Goal: Information Seeking & Learning: Learn about a topic

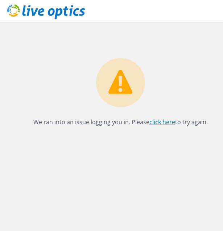
click at [157, 118] on link "click here" at bounding box center [162, 122] width 26 height 8
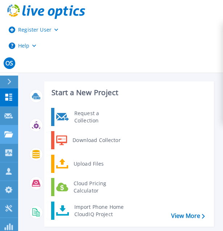
click at [9, 136] on icon at bounding box center [8, 134] width 9 height 6
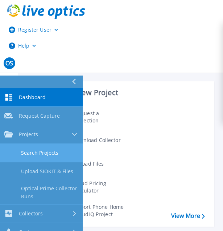
click at [38, 154] on link "Search Projects" at bounding box center [41, 153] width 83 height 18
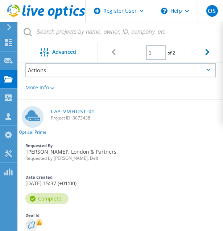
scroll to position [171, 0]
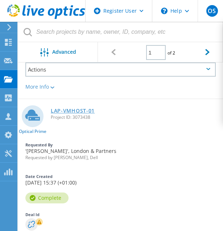
click at [71, 108] on link "LAP-VMHOST-01" at bounding box center [73, 110] width 44 height 5
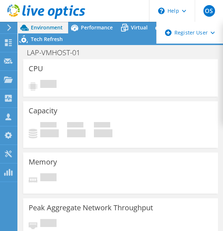
select select "EULondon"
select select "GBP"
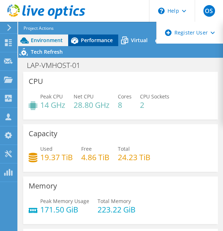
click at [95, 38] on span "Performance" at bounding box center [97, 40] width 32 height 7
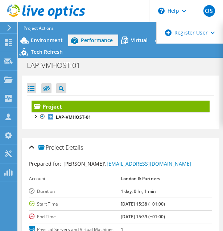
scroll to position [29, 0]
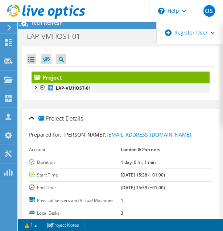
click at [34, 87] on div at bounding box center [35, 86] width 7 height 7
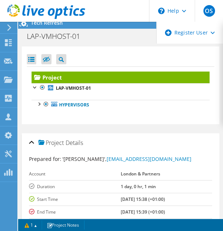
scroll to position [0, 0]
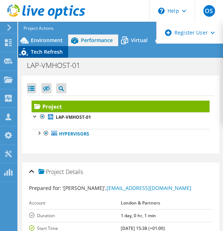
click at [43, 54] on span "Tech Refresh" at bounding box center [47, 51] width 32 height 7
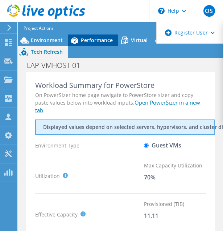
click at [91, 38] on span "Performance" at bounding box center [97, 40] width 32 height 7
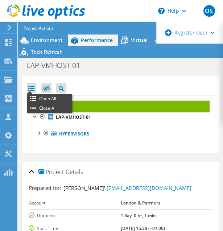
click at [28, 83] on div at bounding box center [31, 88] width 9 height 10
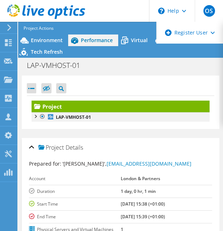
click at [36, 116] on div at bounding box center [35, 115] width 7 height 7
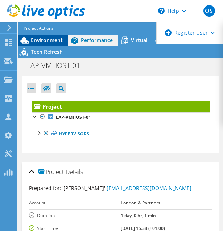
click at [44, 36] on div "Environment" at bounding box center [43, 40] width 50 height 12
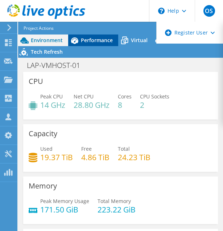
click at [91, 44] on div "Performance" at bounding box center [93, 40] width 50 height 12
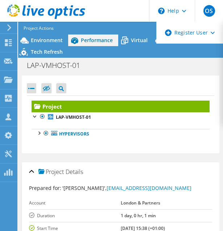
click at [91, 44] on div "Performance" at bounding box center [93, 40] width 50 height 12
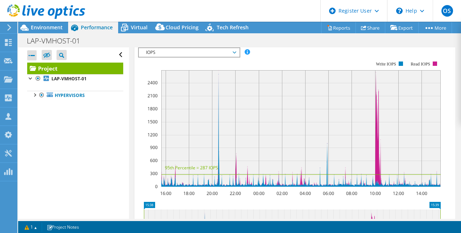
scroll to position [213, 0]
click at [189, 39] on li "Servers" at bounding box center [191, 33] width 36 height 12
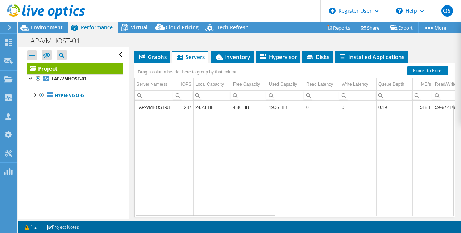
scroll to position [3, 0]
click at [223, 165] on td "Data grid" at bounding box center [249, 162] width 36 height 103
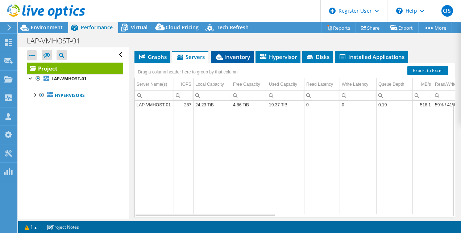
click at [223, 61] on span "Inventory" at bounding box center [233, 56] width 36 height 7
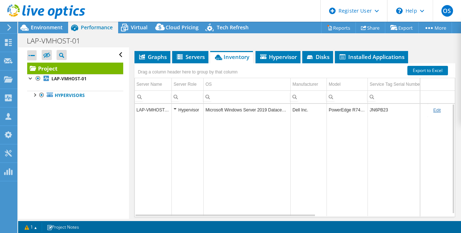
scroll to position [0, 0]
click at [223, 117] on td "JN6PB23" at bounding box center [398, 110] width 60 height 13
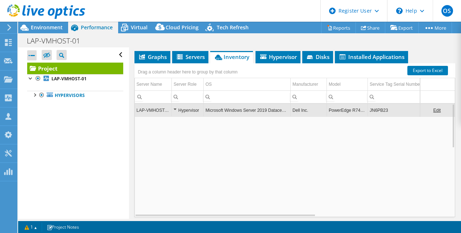
click at [223, 117] on td "JN6PB23" at bounding box center [398, 110] width 60 height 13
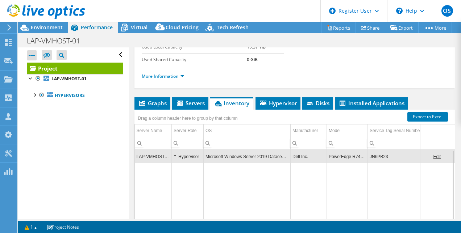
scroll to position [142, 0]
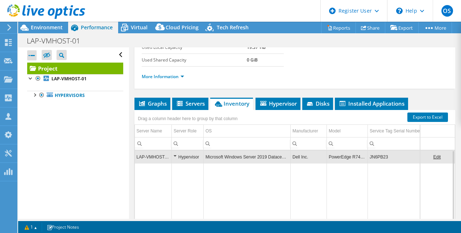
click at [223, 163] on td "JN6PB23" at bounding box center [398, 157] width 60 height 13
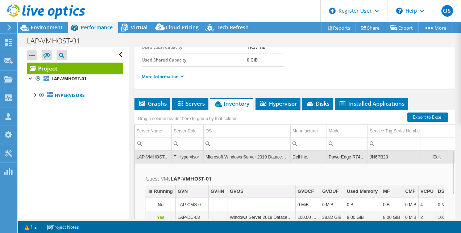
click at [223, 163] on td "JN6PB23" at bounding box center [398, 157] width 60 height 13
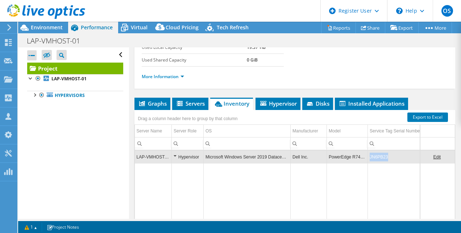
click at [223, 163] on td "JN6PB23" at bounding box center [398, 157] width 60 height 13
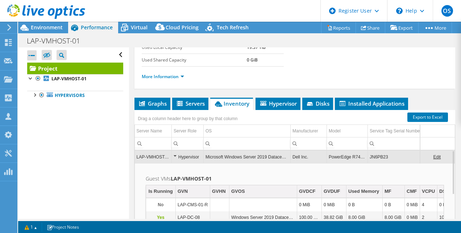
click at [223, 163] on td "JN6PB23" at bounding box center [398, 157] width 60 height 13
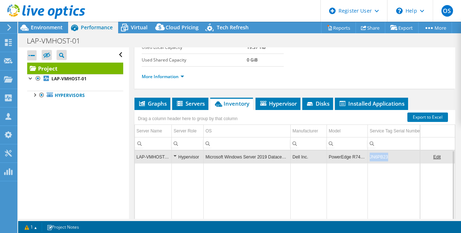
drag, startPoint x: 389, startPoint y: 178, endPoint x: 369, endPoint y: 178, distance: 19.9
click at [223, 163] on td "JN6PB23" at bounding box center [398, 157] width 60 height 13
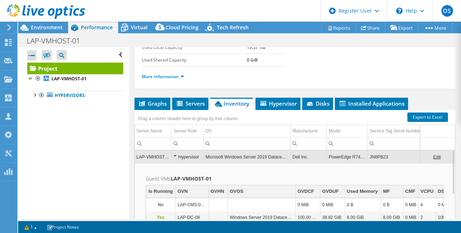
copy td "JN6PB23"
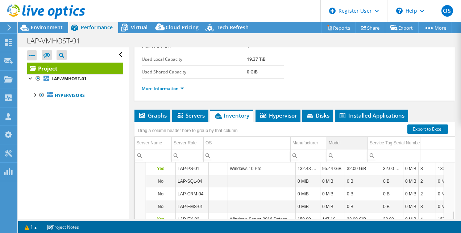
scroll to position [153, 0]
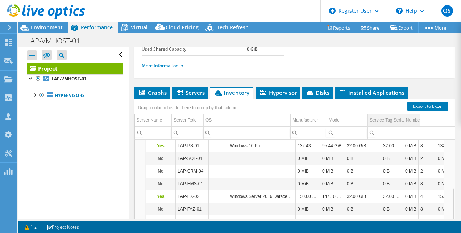
click at [223, 125] on div "Service Tag Serial Number" at bounding box center [396, 120] width 52 height 9
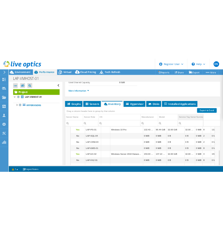
scroll to position [0, 0]
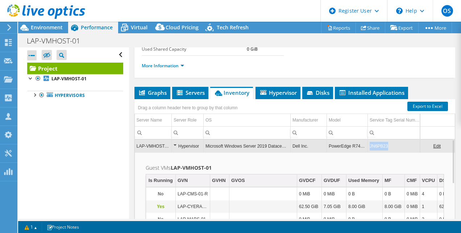
copy tr "JN6PB23"
drag, startPoint x: 387, startPoint y: 170, endPoint x: 366, endPoint y: 172, distance: 20.8
click at [223, 153] on tr "LAP-VMHOST-01 Hypervisor Microsoft Windows Server 2019 Datacenter Dell Inc. Pow…" at bounding box center [409, 146] width 548 height 13
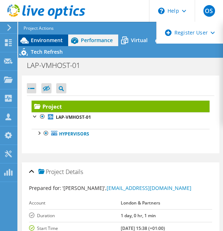
click at [49, 41] on span "Environment" at bounding box center [47, 40] width 32 height 7
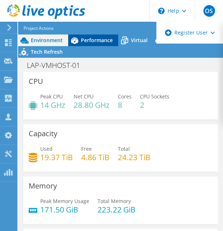
click at [101, 36] on div "Performance" at bounding box center [93, 40] width 50 height 12
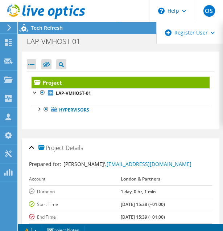
scroll to position [24, 0]
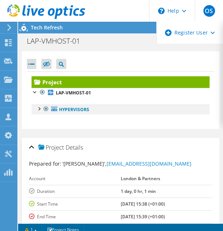
click at [38, 109] on div at bounding box center [38, 107] width 7 height 7
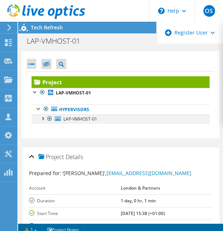
click at [42, 117] on div at bounding box center [42, 117] width 7 height 7
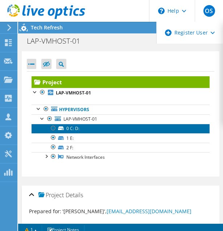
click at [70, 127] on link "0 C: D:" at bounding box center [121, 128] width 178 height 9
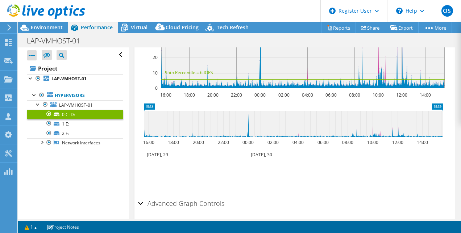
scroll to position [243, 0]
